Goal: Answer question/provide support: Share knowledge or assist other users

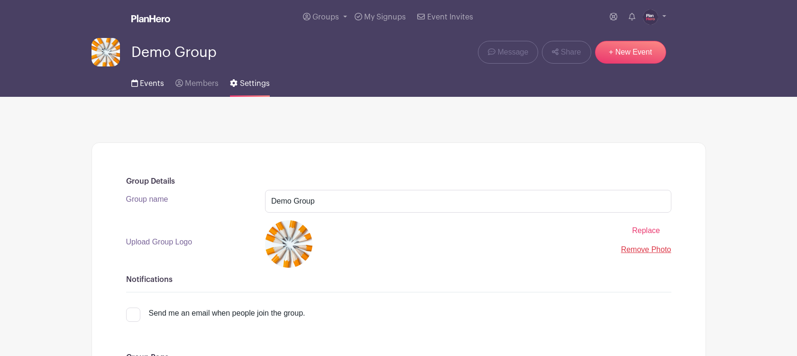
click at [150, 84] on span "Events" at bounding box center [152, 84] width 24 height 8
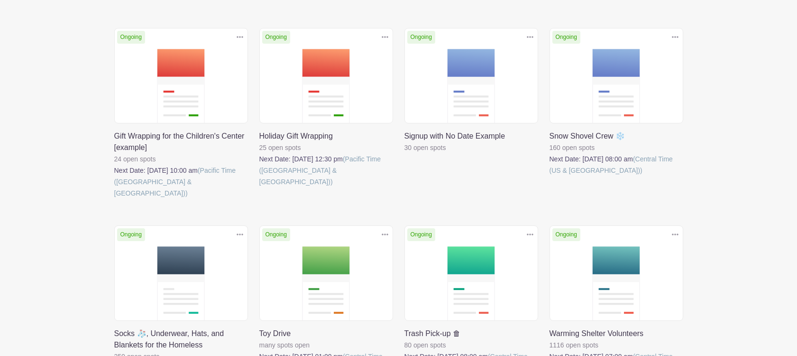
scroll to position [522, 0]
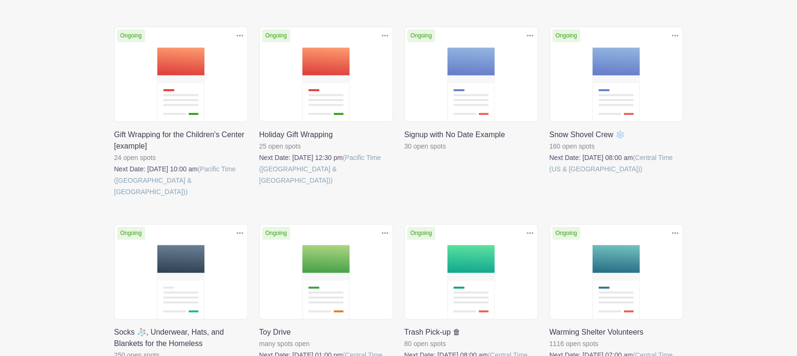
click at [405, 152] on link at bounding box center [405, 152] width 0 height 0
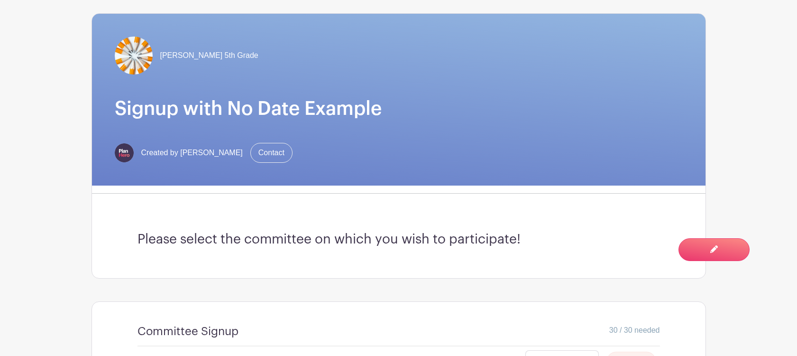
scroll to position [386, 0]
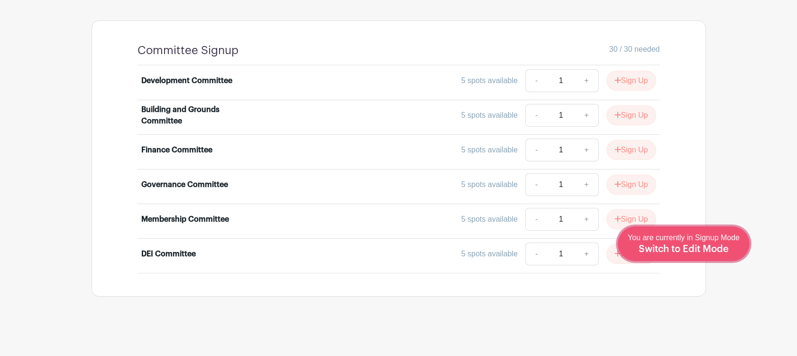
click at [701, 249] on span "Switch to Edit Mode" at bounding box center [684, 248] width 90 height 9
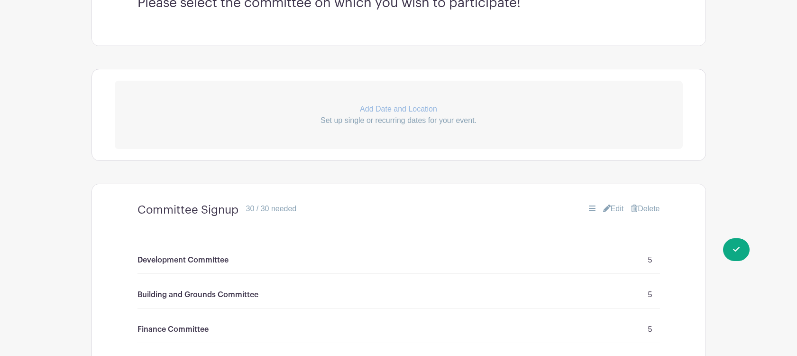
scroll to position [705, 0]
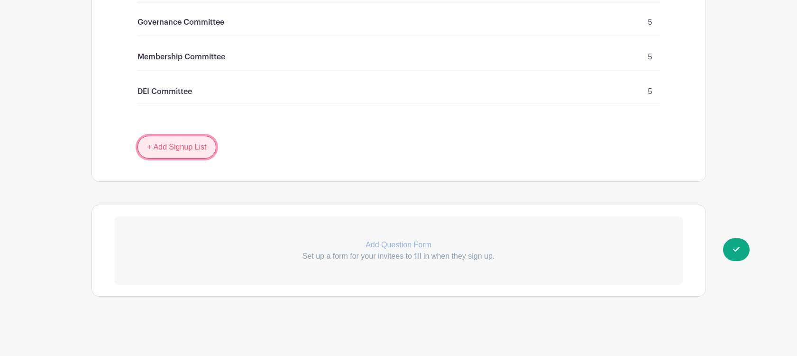
click at [178, 148] on link "+ Add Signup List" at bounding box center [177, 147] width 79 height 23
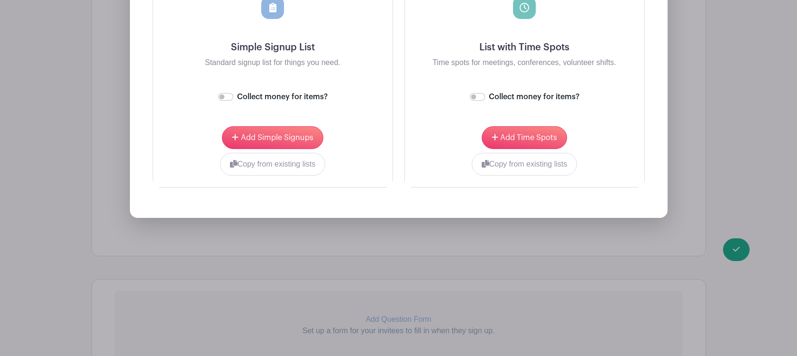
scroll to position [1055, 0]
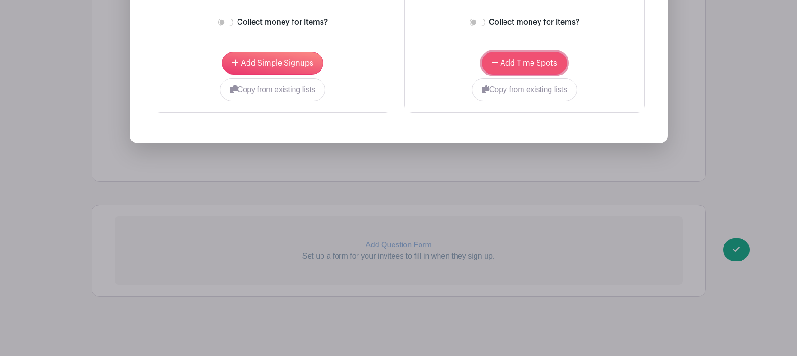
click at [524, 61] on span "Add Time Spots" at bounding box center [528, 63] width 57 height 8
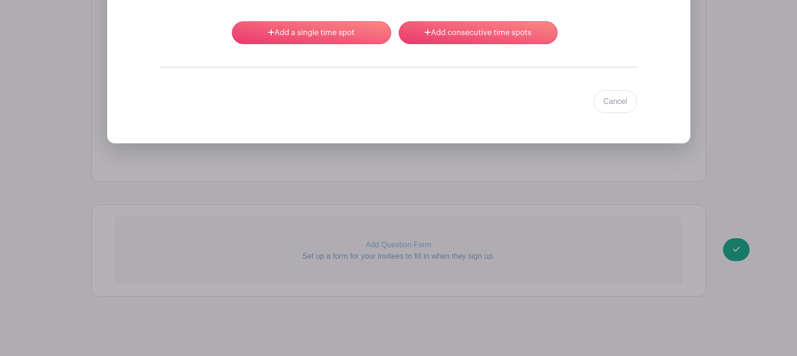
scroll to position [1009, 0]
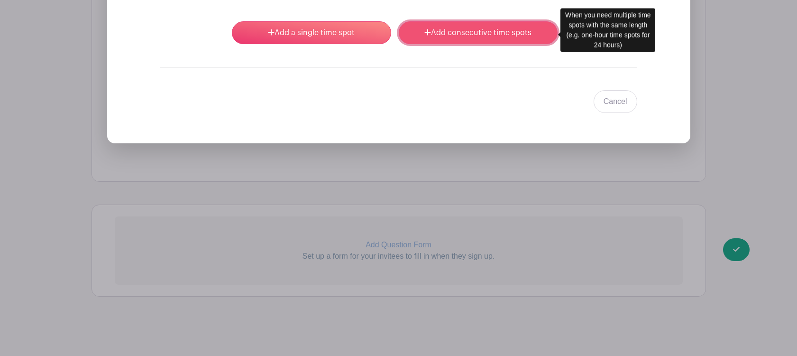
click at [429, 32] on icon at bounding box center [427, 32] width 7 height 8
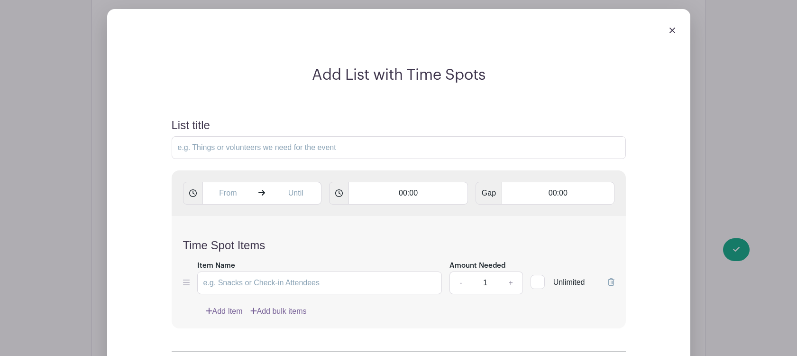
scroll to position [1004, 0]
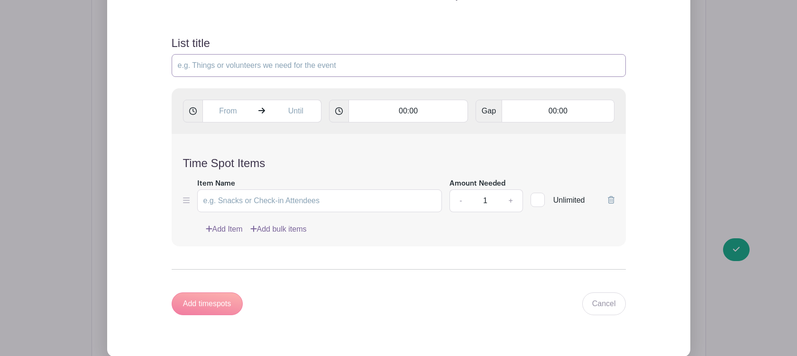
click at [348, 70] on input "List title" at bounding box center [399, 65] width 454 height 23
type input "N"
type input "Volunteer Signup"
click at [239, 111] on input "text" at bounding box center [227, 111] width 51 height 23
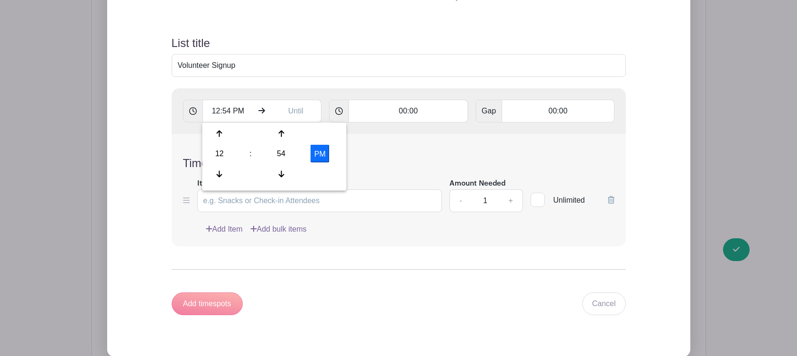
drag, startPoint x: 280, startPoint y: 155, endPoint x: 232, endPoint y: 142, distance: 50.0
click at [276, 154] on div "54" at bounding box center [281, 154] width 31 height 18
drag, startPoint x: 217, startPoint y: 133, endPoint x: 223, endPoint y: 134, distance: 6.7
click at [218, 133] on div "00" at bounding box center [220, 134] width 32 height 18
type input "12:00 PM"
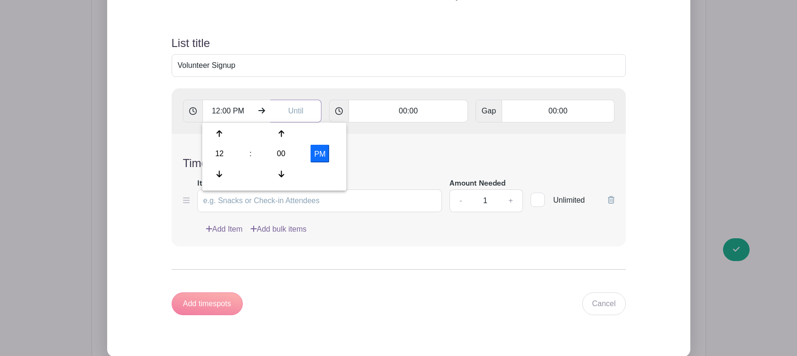
click at [301, 109] on input "text" at bounding box center [295, 111] width 51 height 23
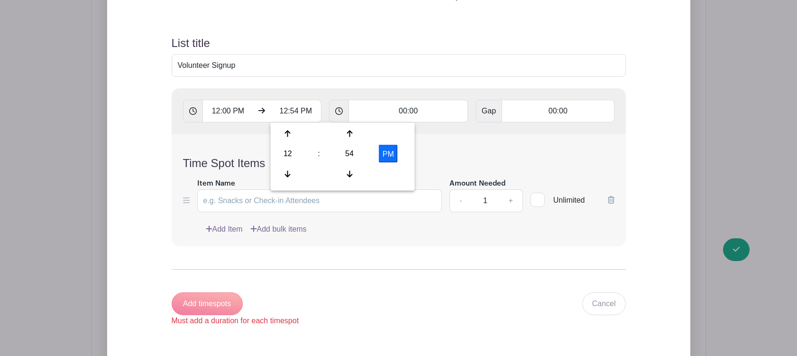
click at [286, 154] on div "12" at bounding box center [288, 154] width 31 height 18
click at [281, 170] on div "08" at bounding box center [289, 174] width 32 height 18
drag, startPoint x: 345, startPoint y: 155, endPoint x: 313, endPoint y: 141, distance: 35.1
click at [342, 154] on div "54" at bounding box center [349, 154] width 31 height 18
drag, startPoint x: 292, startPoint y: 134, endPoint x: 328, endPoint y: 130, distance: 36.2
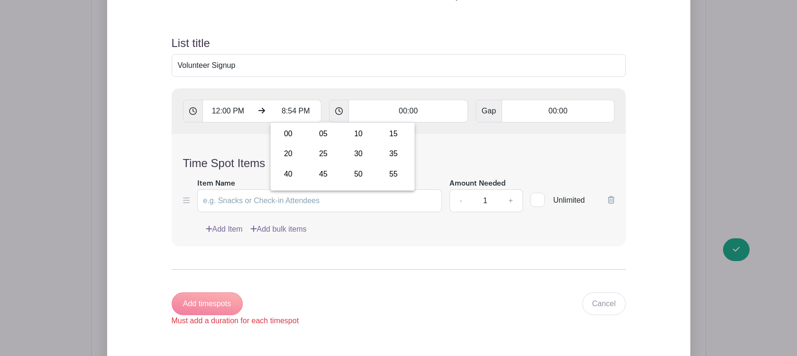
click at [292, 134] on div "00" at bounding box center [289, 134] width 32 height 18
type input "8:00 PM"
click at [436, 114] on input "00:00" at bounding box center [409, 111] width 120 height 23
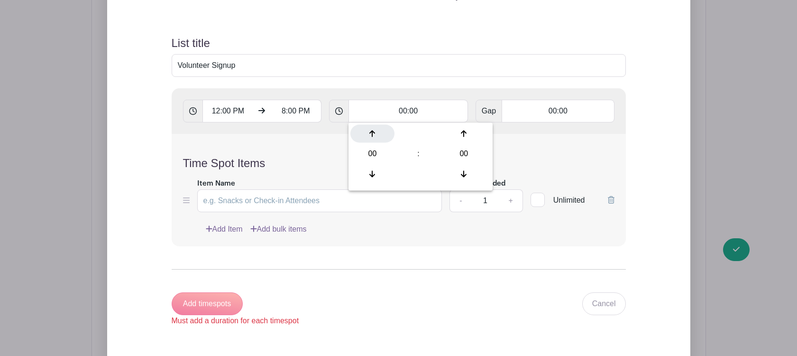
click at [373, 131] on icon at bounding box center [372, 133] width 6 height 7
type input "01:00"
type input "Add 8 timespots"
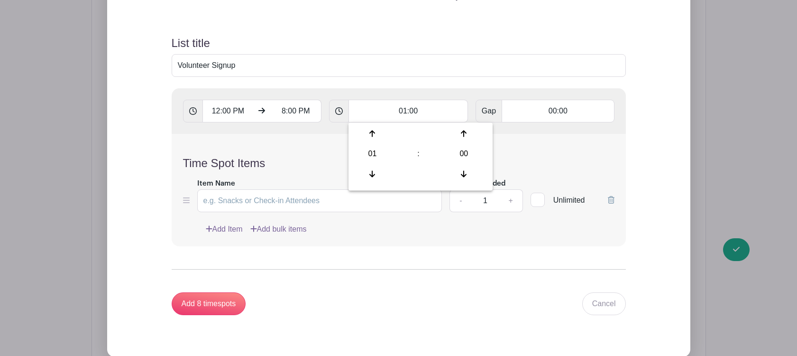
drag, startPoint x: 373, startPoint y: 131, endPoint x: 302, endPoint y: 184, distance: 88.1
click at [372, 132] on icon at bounding box center [372, 133] width 6 height 7
type input "02:00"
type input "Add 4 timespots"
click at [261, 200] on input "Item Name" at bounding box center [319, 200] width 245 height 23
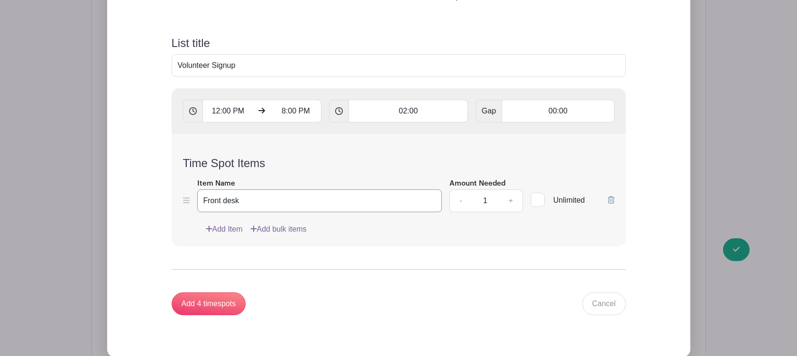
type input "Front desk"
click at [231, 230] on link "Add Item" at bounding box center [224, 228] width 37 height 11
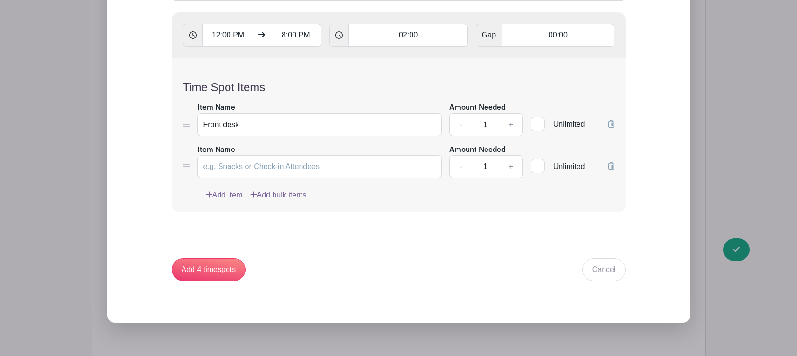
scroll to position [929, 0]
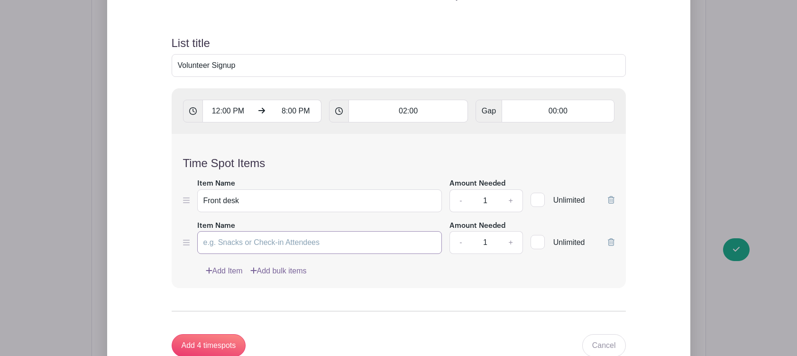
click at [229, 238] on input "Item Name" at bounding box center [319, 242] width 245 height 23
type input "Kitchen"
click at [509, 201] on link "+" at bounding box center [511, 200] width 24 height 23
type input "2"
click at [512, 242] on link "+" at bounding box center [511, 242] width 24 height 23
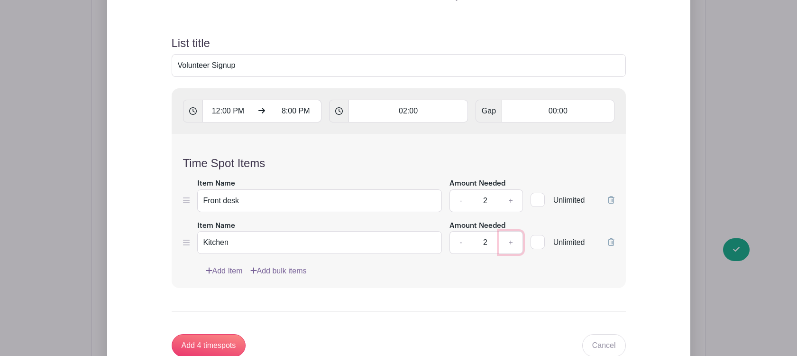
click at [512, 242] on link "+" at bounding box center [511, 242] width 24 height 23
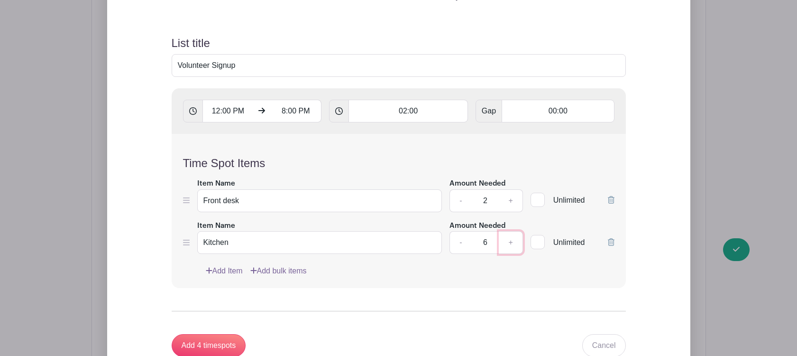
type input "7"
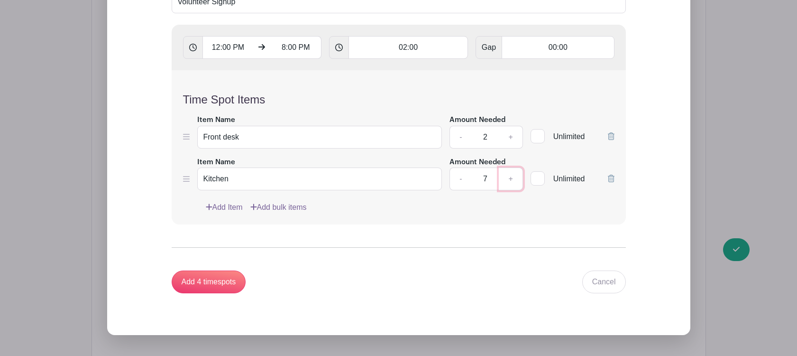
scroll to position [1091, 0]
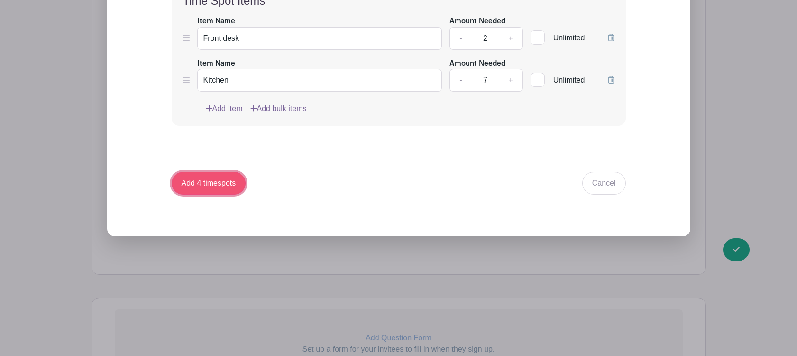
click at [219, 185] on input "Add 4 timespots" at bounding box center [209, 183] width 74 height 23
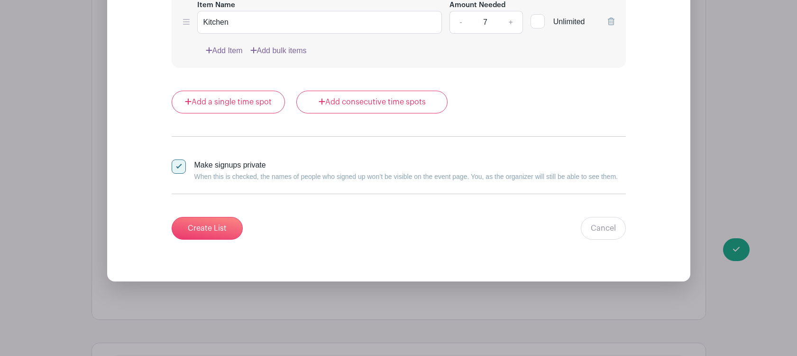
scroll to position [1905, 0]
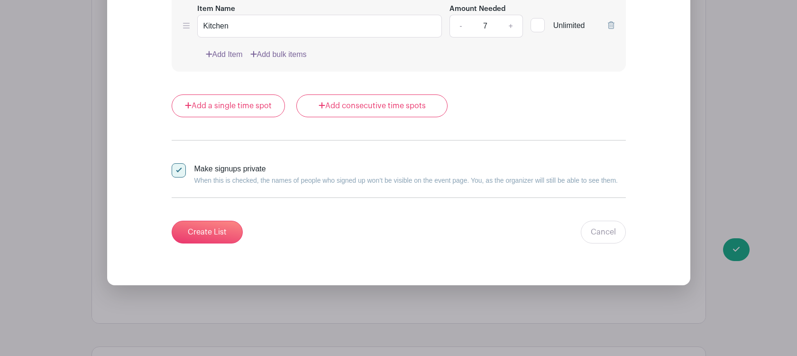
click at [174, 169] on div at bounding box center [179, 170] width 14 height 14
click at [174, 169] on input "Make signups private When this is checked, the names of people who signed up wo…" at bounding box center [175, 166] width 6 height 6
click at [175, 169] on div at bounding box center [179, 170] width 14 height 14
click at [175, 169] on input "Make signups private When this is checked, the names of people who signed up wo…" at bounding box center [175, 166] width 6 height 6
checkbox input "true"
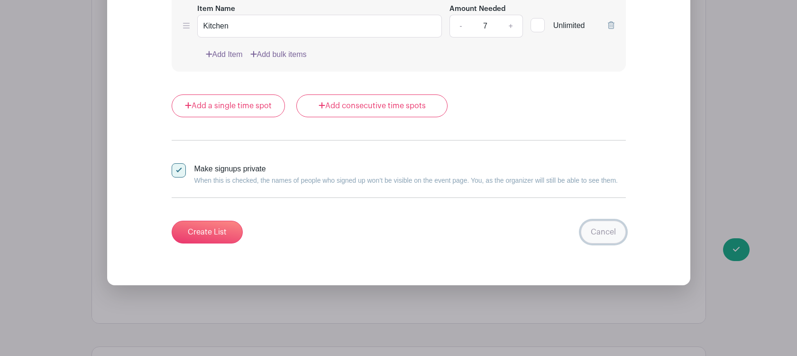
click at [604, 230] on link "Cancel" at bounding box center [603, 232] width 45 height 23
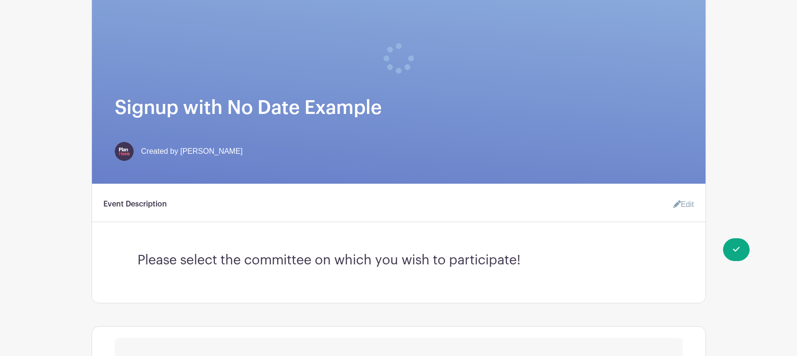
scroll to position [0, 0]
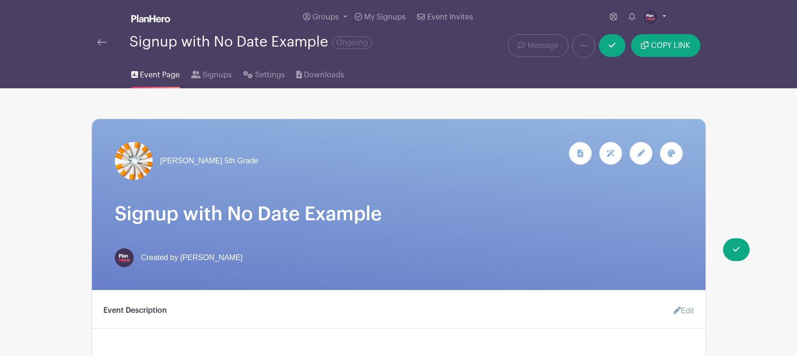
click at [655, 16] on img at bounding box center [650, 16] width 15 height 15
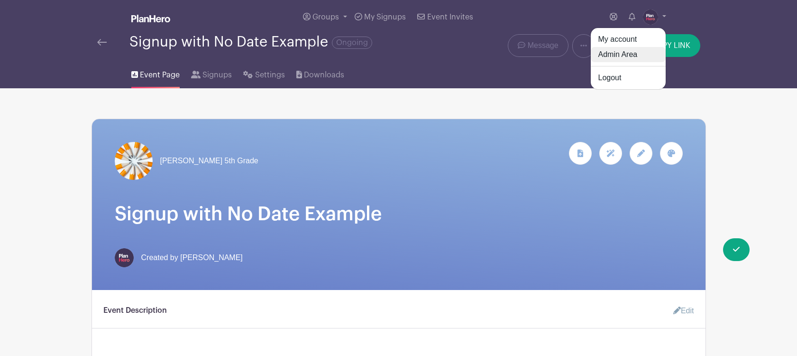
click at [626, 54] on link "Admin Area" at bounding box center [628, 54] width 75 height 15
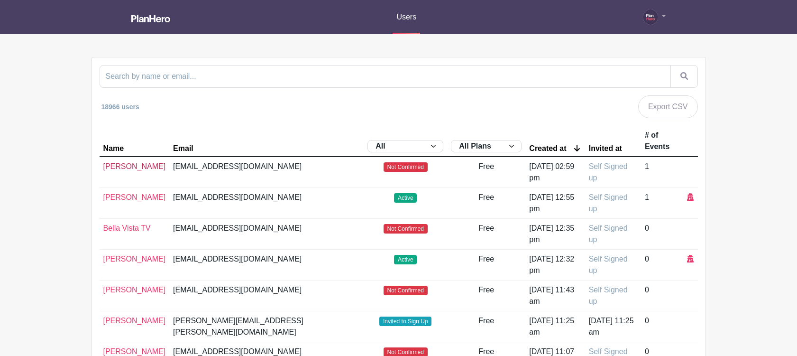
click at [129, 165] on link "[PERSON_NAME]" at bounding box center [134, 166] width 63 height 8
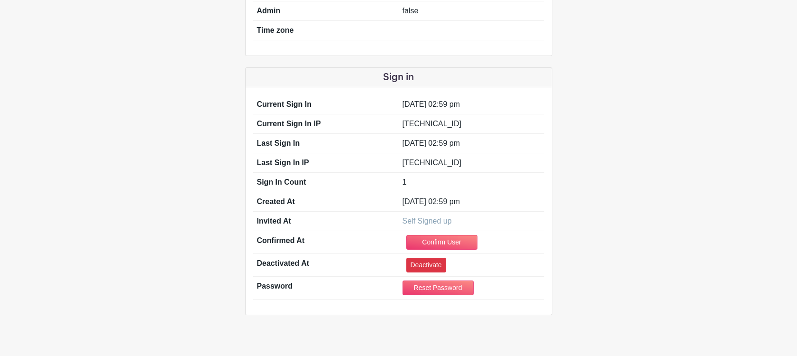
scroll to position [202, 0]
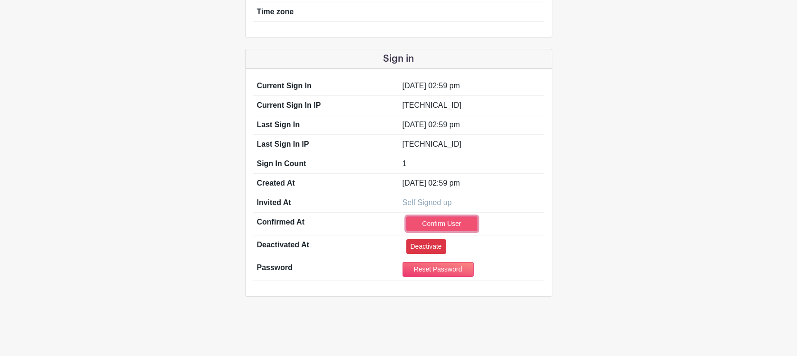
click at [450, 225] on link "Confirm User" at bounding box center [441, 223] width 71 height 15
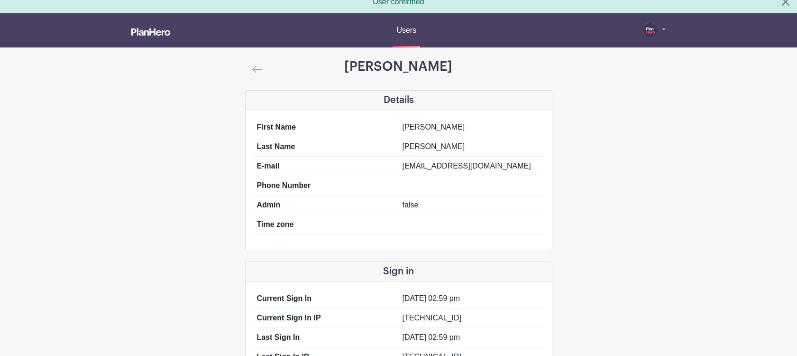
scroll to position [0, 0]
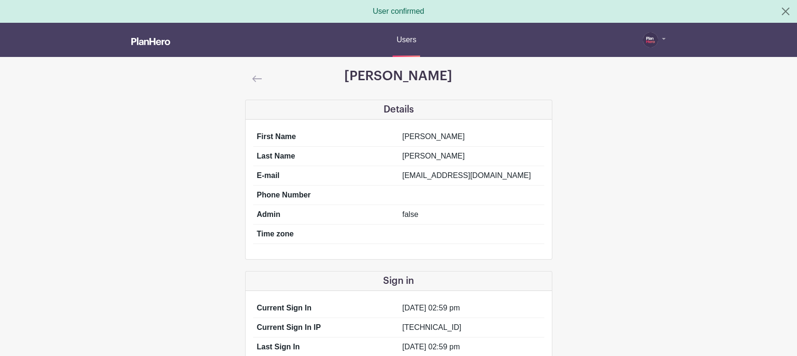
click at [254, 78] on img at bounding box center [256, 78] width 9 height 7
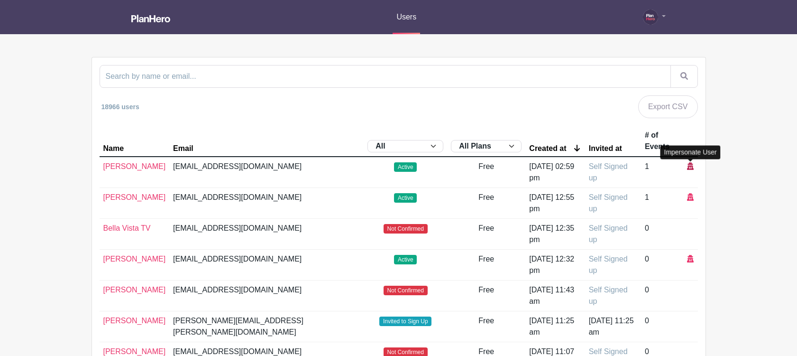
click at [691, 165] on icon at bounding box center [690, 166] width 7 height 8
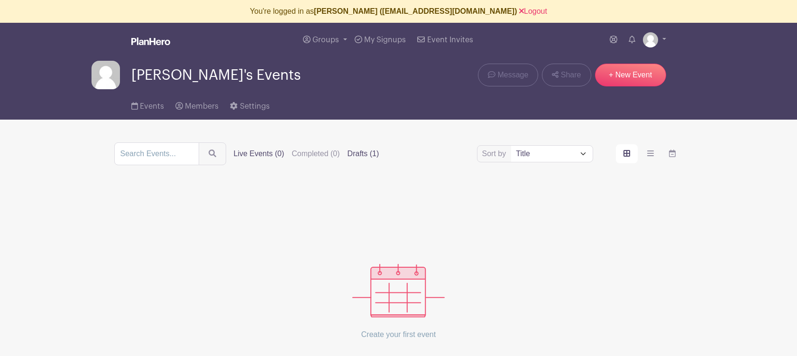
click at [348, 154] on label "Drafts (1)" at bounding box center [364, 153] width 32 height 11
click at [0, 0] on input "Drafts (1)" at bounding box center [0, 0] width 0 height 0
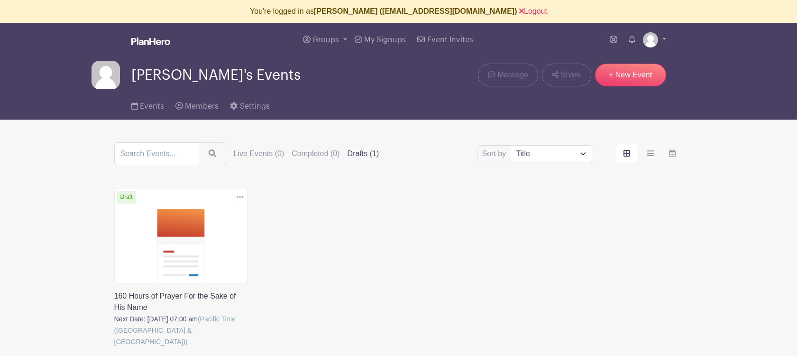
drag, startPoint x: 205, startPoint y: 233, endPoint x: 218, endPoint y: 233, distance: 13.3
click at [114, 347] on link at bounding box center [114, 347] width 0 height 0
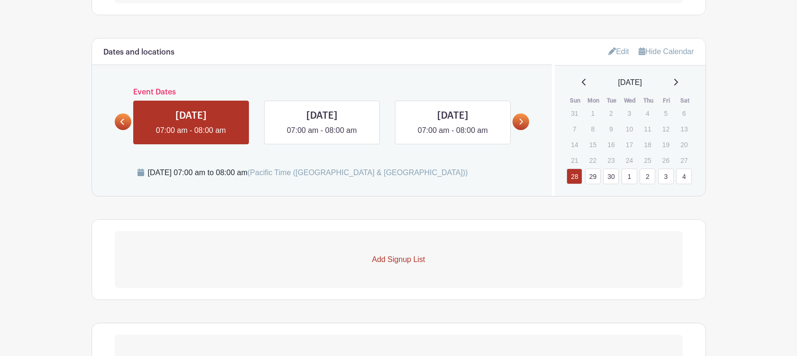
scroll to position [407, 0]
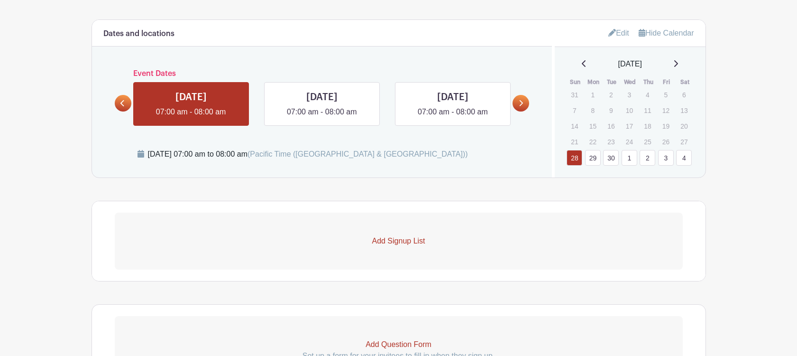
click at [678, 63] on icon at bounding box center [675, 64] width 5 height 8
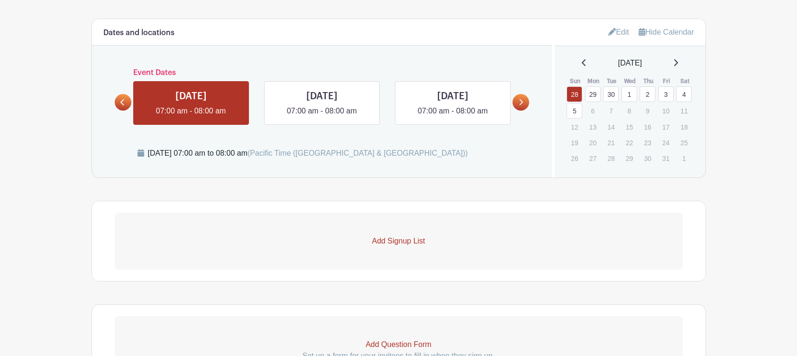
click at [678, 63] on icon at bounding box center [676, 62] width 4 height 7
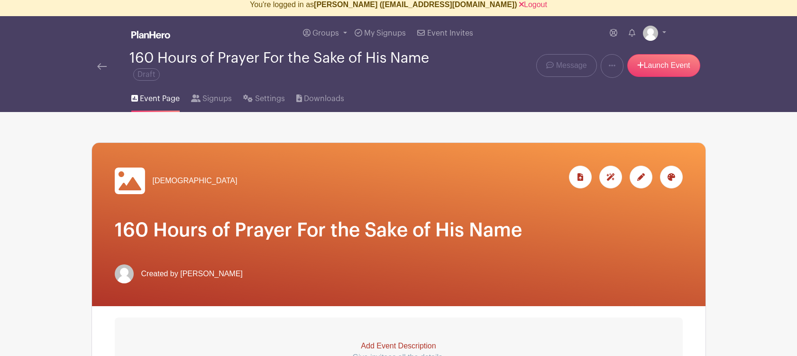
scroll to position [0, 0]
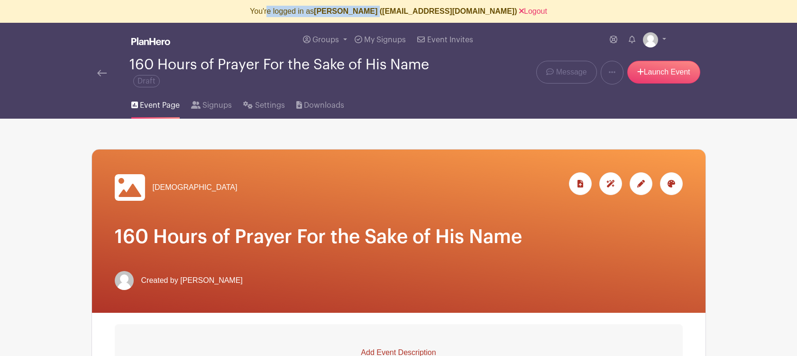
drag, startPoint x: 397, startPoint y: 4, endPoint x: 461, endPoint y: 5, distance: 64.0
click at [461, 5] on div "You're logged in as [PERSON_NAME] ([EMAIL_ADDRESS][DOMAIN_NAME]) Logout" at bounding box center [398, 11] width 797 height 23
click at [402, 12] on b "[PERSON_NAME] ([EMAIL_ADDRESS][DOMAIN_NAME])" at bounding box center [415, 11] width 203 height 8
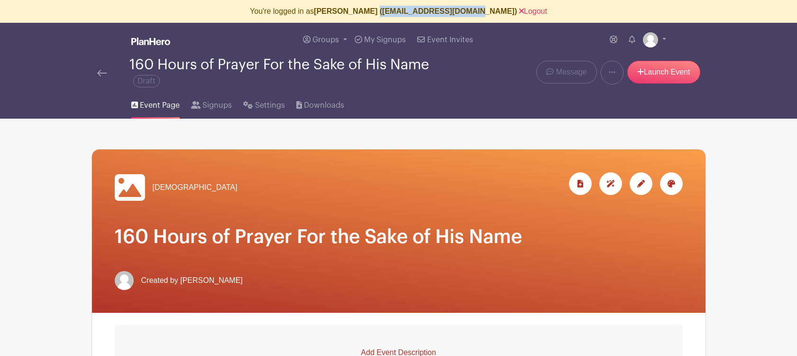
drag, startPoint x: 398, startPoint y: 12, endPoint x: 480, endPoint y: 11, distance: 82.5
click at [480, 11] on b "[PERSON_NAME] ([EMAIL_ADDRESS][DOMAIN_NAME])" at bounding box center [415, 11] width 203 height 8
copy b "[EMAIL_ADDRESS][DOMAIN_NAME]"
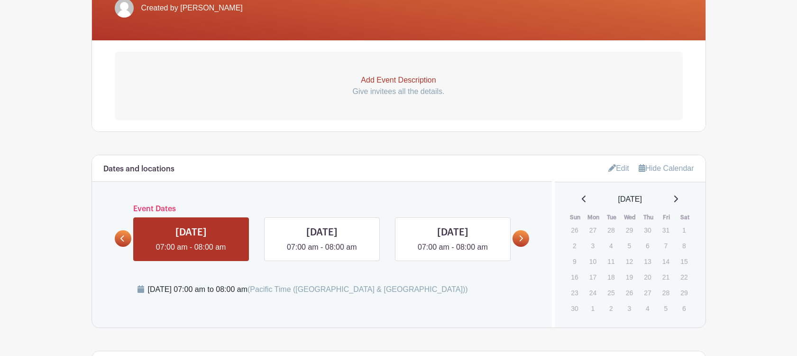
scroll to position [285, 0]
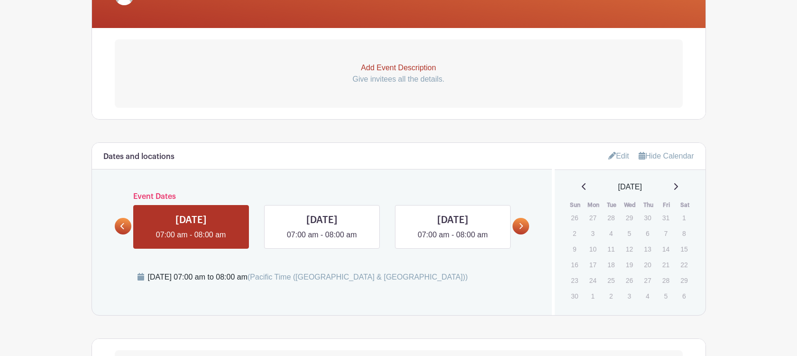
click at [678, 185] on icon at bounding box center [675, 187] width 5 height 8
click at [574, 186] on div "[DATE]" at bounding box center [630, 186] width 128 height 11
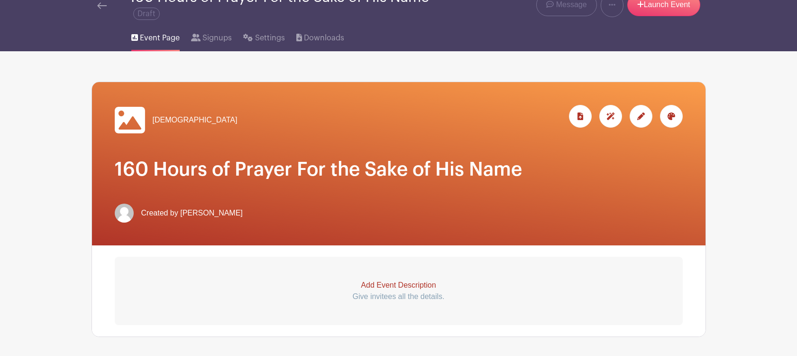
scroll to position [0, 0]
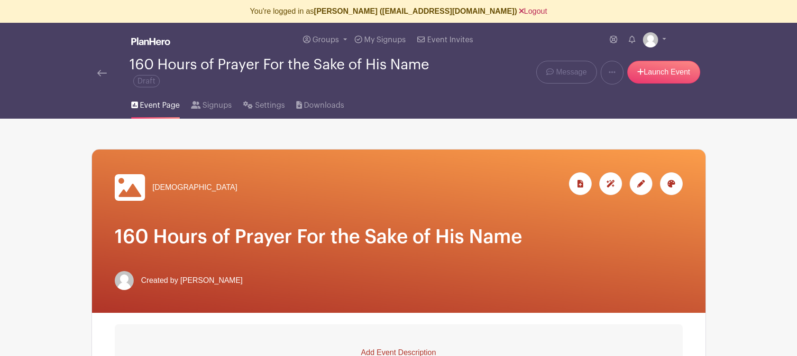
click at [519, 11] on link "Logout" at bounding box center [533, 11] width 28 height 8
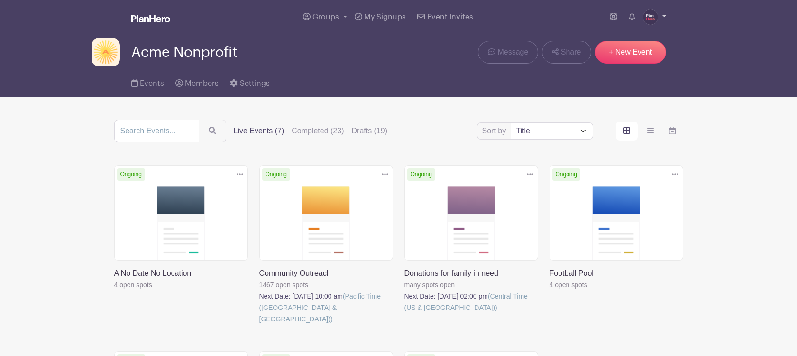
click at [648, 18] on img at bounding box center [650, 16] width 15 height 15
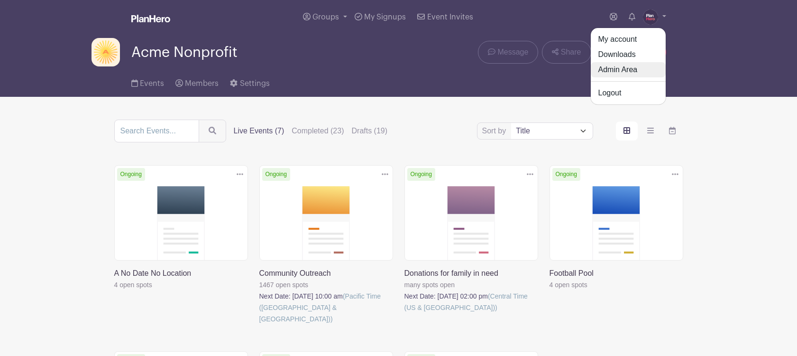
click at [626, 73] on link "Admin Area" at bounding box center [628, 69] width 75 height 15
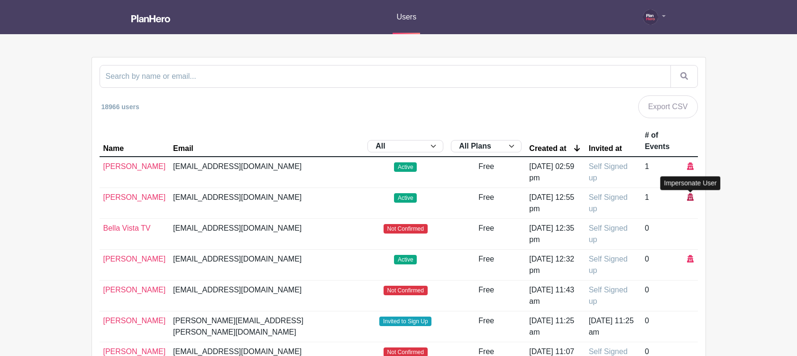
click at [691, 195] on icon at bounding box center [690, 197] width 7 height 8
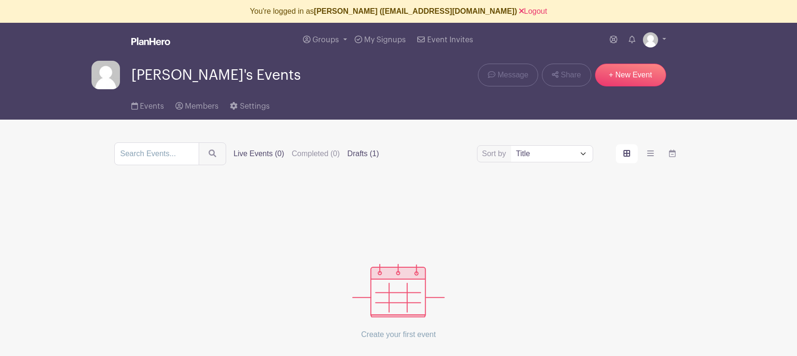
click at [349, 156] on label "Drafts (1)" at bounding box center [364, 153] width 32 height 11
click at [0, 0] on input "Drafts (1)" at bounding box center [0, 0] width 0 height 0
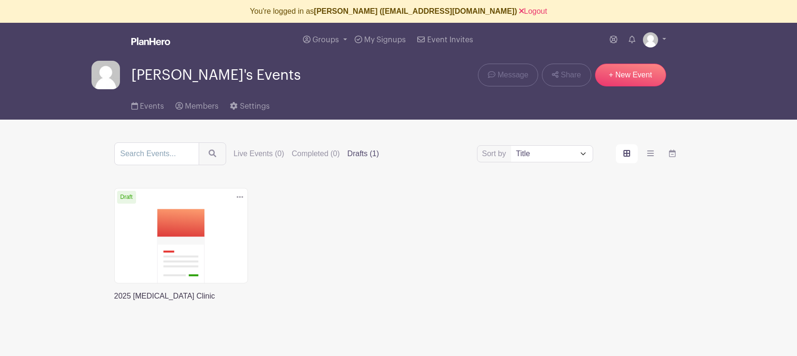
click at [114, 302] on link at bounding box center [114, 302] width 0 height 0
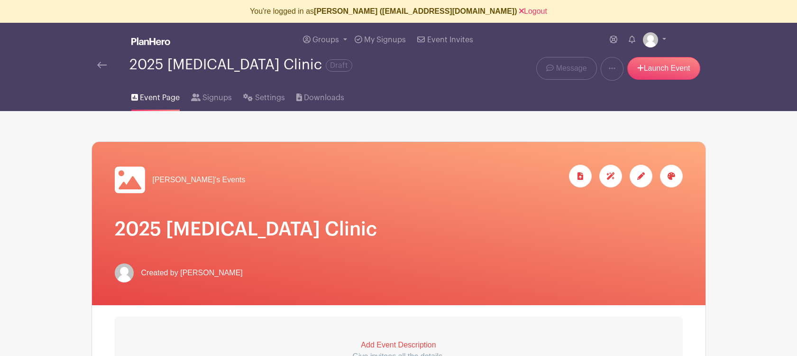
drag, startPoint x: 377, startPoint y: 11, endPoint x: 508, endPoint y: 10, distance: 130.4
click at [508, 10] on b "[PERSON_NAME] ([EMAIL_ADDRESS][DOMAIN_NAME])" at bounding box center [415, 11] width 203 height 8
copy b "[EMAIL_ADDRESS][DOMAIN_NAME]"
click at [527, 10] on link "Logout" at bounding box center [533, 11] width 28 height 8
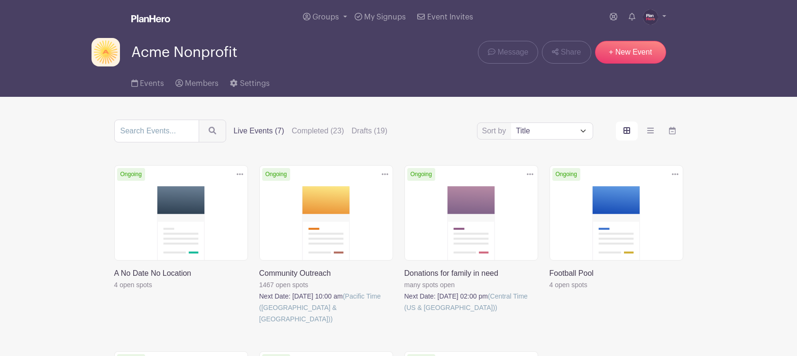
click at [650, 19] on img at bounding box center [650, 16] width 15 height 15
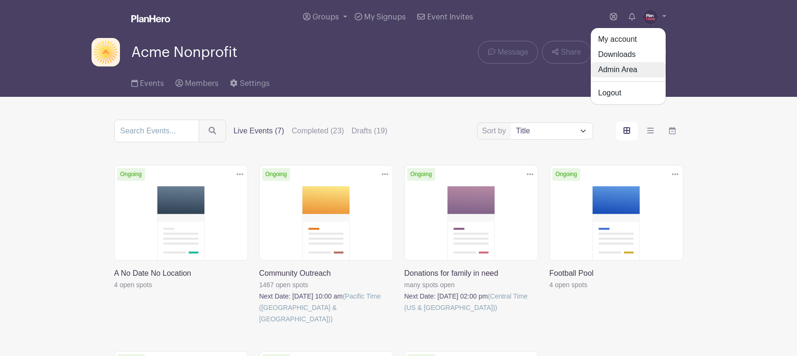
click at [638, 69] on link "Admin Area" at bounding box center [628, 69] width 75 height 15
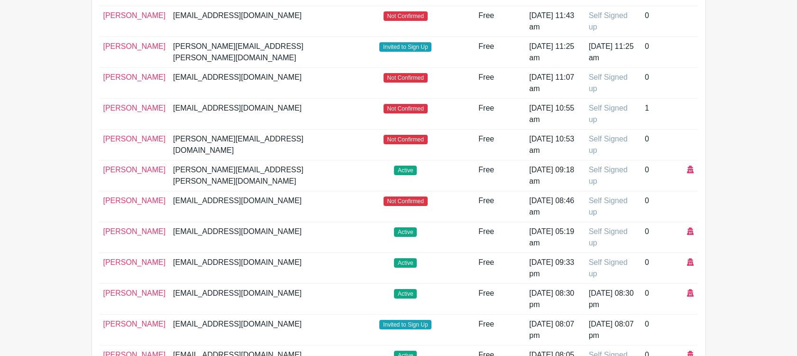
scroll to position [277, 0]
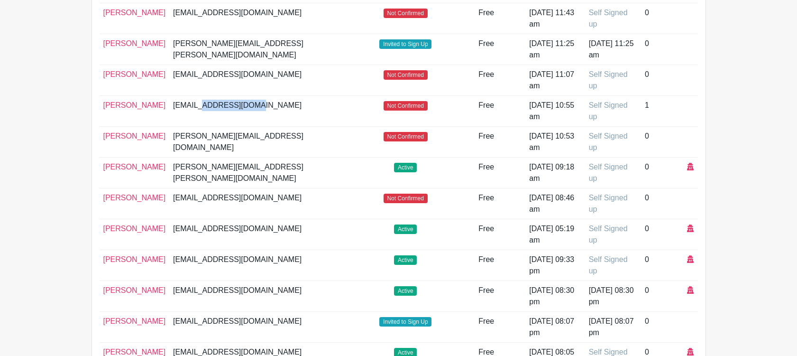
drag, startPoint x: 194, startPoint y: 106, endPoint x: 248, endPoint y: 105, distance: 53.6
click at [248, 105] on td "[EMAIL_ADDRESS][DOMAIN_NAME]" at bounding box center [266, 111] width 194 height 31
copy td "[DOMAIN_NAME]"
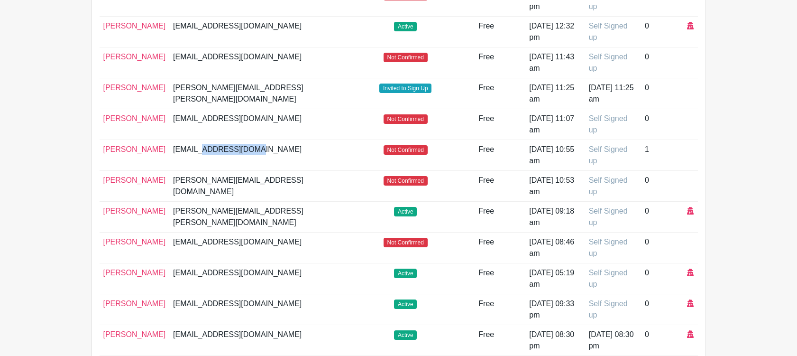
scroll to position [0, 0]
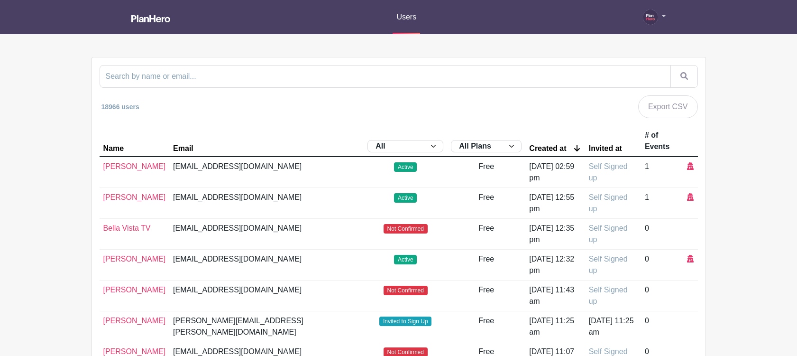
click at [660, 15] on link at bounding box center [654, 16] width 23 height 15
click at [668, 109] on link "Export CSV" at bounding box center [668, 106] width 60 height 23
